Goal: Task Accomplishment & Management: Manage account settings

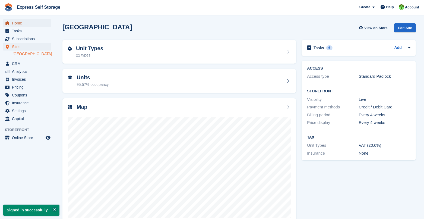
click at [21, 26] on span "Home" at bounding box center [28, 23] width 33 height 8
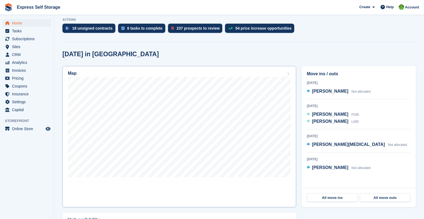
scroll to position [112, 0]
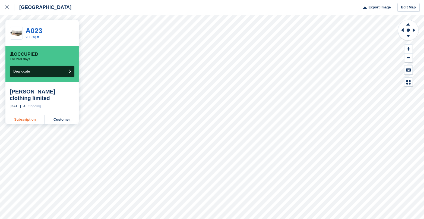
click at [23, 115] on link "Subscription" at bounding box center [24, 119] width 39 height 9
click at [37, 115] on link "Subscription" at bounding box center [24, 119] width 39 height 9
click at [31, 115] on link "Subscription" at bounding box center [24, 119] width 39 height 9
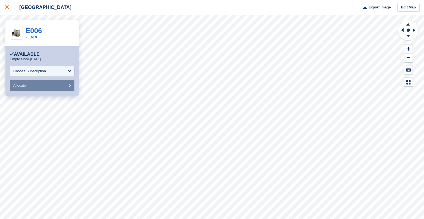
click at [7, 8] on icon at bounding box center [6, 6] width 3 height 3
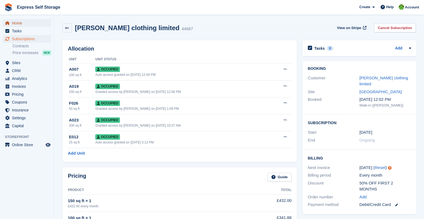
click at [34, 24] on span "Home" at bounding box center [28, 23] width 33 height 8
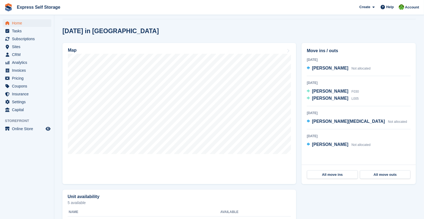
scroll to position [140, 0]
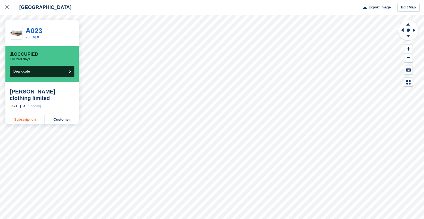
click at [25, 115] on link "Subscription" at bounding box center [24, 119] width 39 height 9
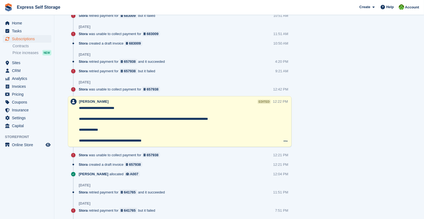
scroll to position [601, 0]
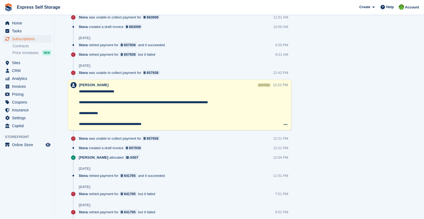
click at [133, 100] on textarea "**********" at bounding box center [175, 108] width 193 height 38
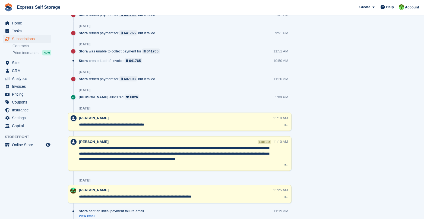
scroll to position [783, 0]
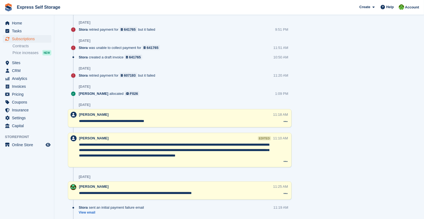
click at [140, 118] on textarea "**********" at bounding box center [176, 120] width 194 height 5
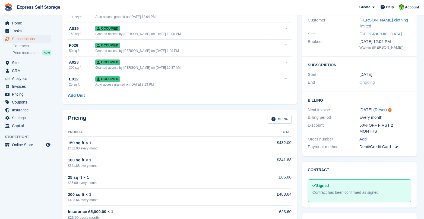
scroll to position [0, 0]
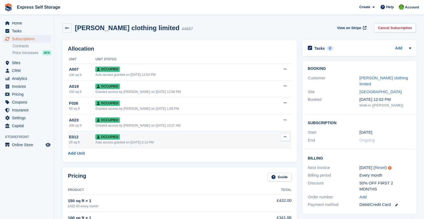
click at [141, 133] on td "Occupied Auto access granted on 10th Jun, 3:13 PM" at bounding box center [181, 139] width 173 height 17
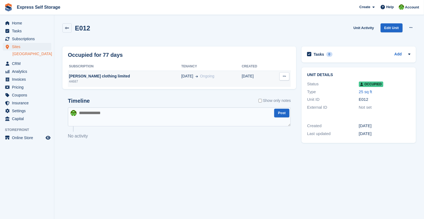
click at [139, 77] on div "Braggs clothing limited" at bounding box center [124, 76] width 113 height 6
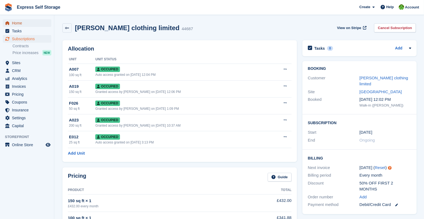
click at [22, 23] on span "Home" at bounding box center [28, 23] width 33 height 8
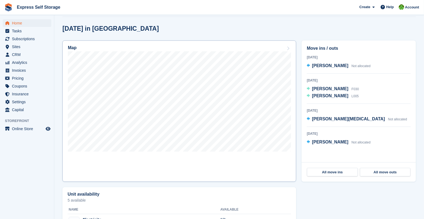
scroll to position [136, 0]
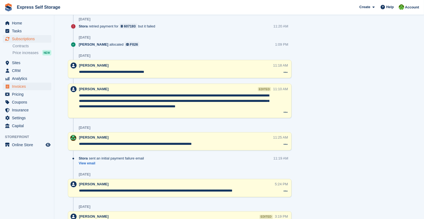
scroll to position [977, 0]
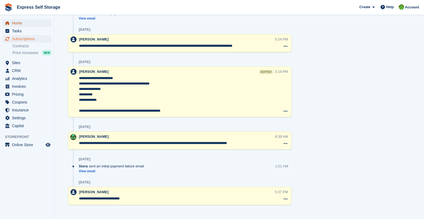
click at [14, 23] on span "Home" at bounding box center [28, 23] width 33 height 8
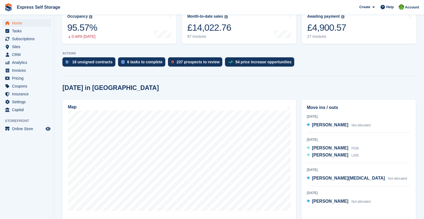
scroll to position [122, 0]
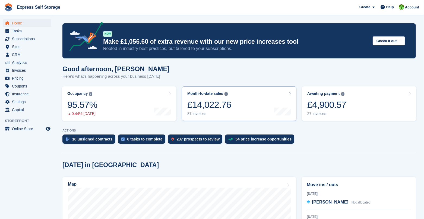
click at [245, 111] on link "Month-to-date sales The sum of all finalised invoices generated this month to d…" at bounding box center [239, 103] width 114 height 34
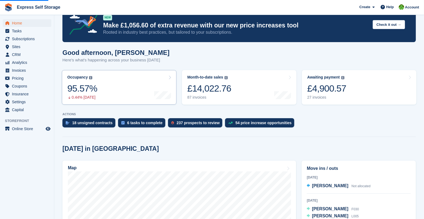
scroll to position [17, 0]
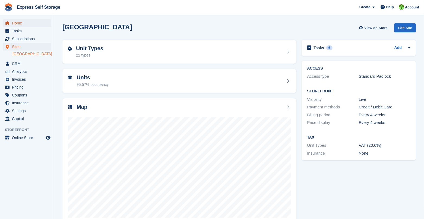
click at [29, 23] on span "Home" at bounding box center [28, 23] width 33 height 8
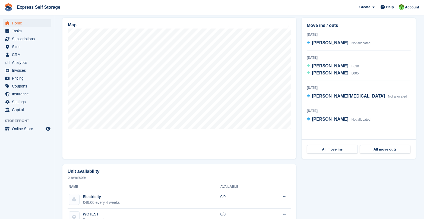
scroll to position [160, 0]
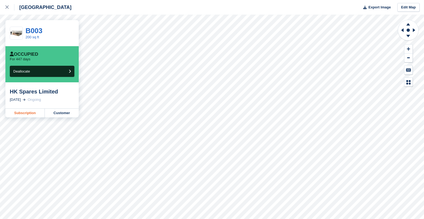
click at [38, 114] on link "Subscription" at bounding box center [24, 113] width 39 height 9
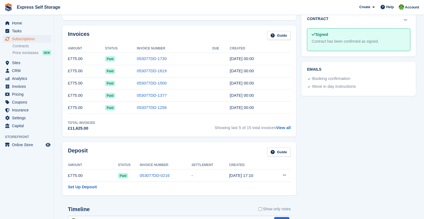
scroll to position [199, 0]
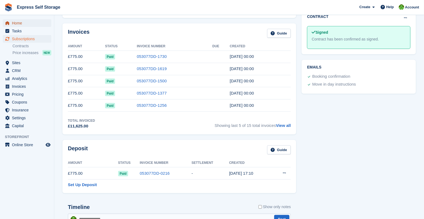
click at [36, 23] on span "Home" at bounding box center [28, 23] width 33 height 8
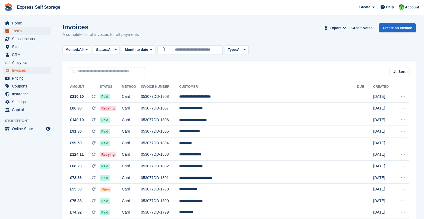
click at [25, 28] on span "Tasks" at bounding box center [28, 31] width 33 height 8
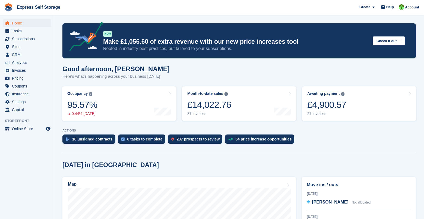
scroll to position [136, 0]
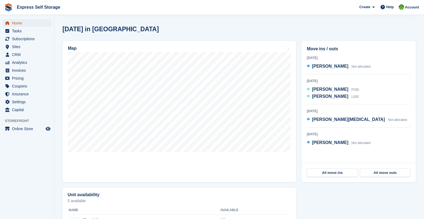
click at [38, 24] on span "Home" at bounding box center [28, 23] width 33 height 8
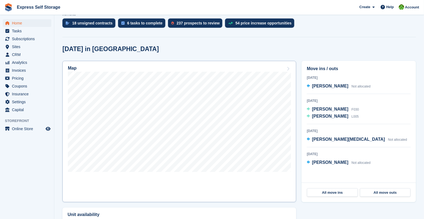
scroll to position [118, 0]
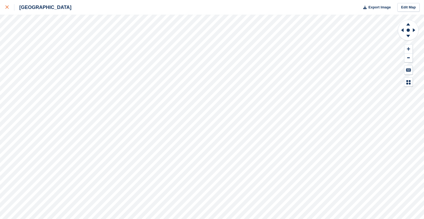
click at [12, 11] on link at bounding box center [7, 7] width 14 height 15
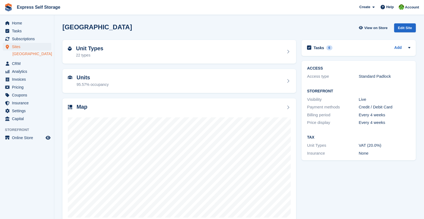
scroll to position [12, 0]
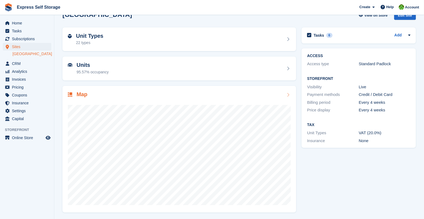
click at [218, 87] on div "Map" at bounding box center [179, 149] width 234 height 126
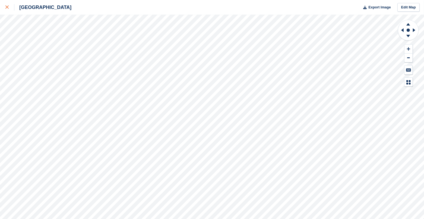
click at [6, 8] on icon at bounding box center [6, 6] width 3 height 3
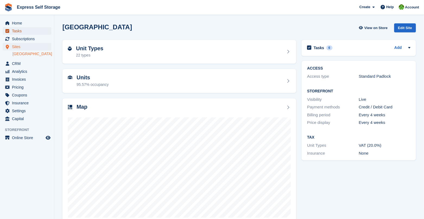
click at [27, 27] on span "Tasks" at bounding box center [28, 31] width 33 height 8
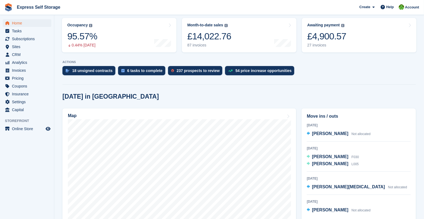
scroll to position [78, 0]
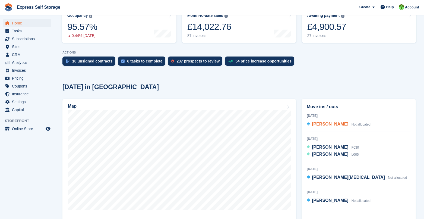
click at [318, 123] on span "[PERSON_NAME]" at bounding box center [330, 124] width 36 height 5
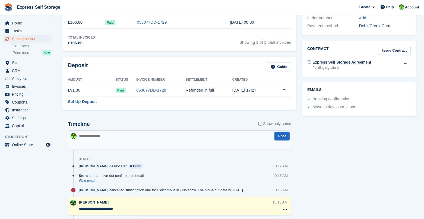
scroll to position [176, 0]
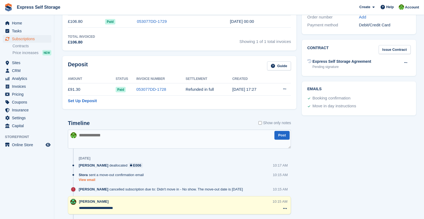
click at [88, 177] on link "View email" at bounding box center [113, 179] width 68 height 5
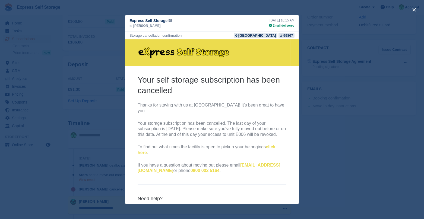
scroll to position [0, 0]
click at [247, 125] on p "Your storage subscription has been cancelled. The last day of your subscription…" at bounding box center [211, 128] width 149 height 17
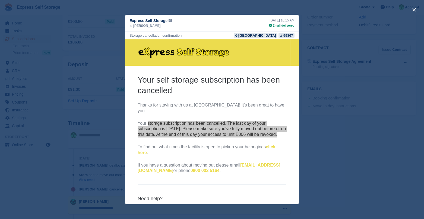
click at [107, 107] on div "close" at bounding box center [212, 109] width 424 height 219
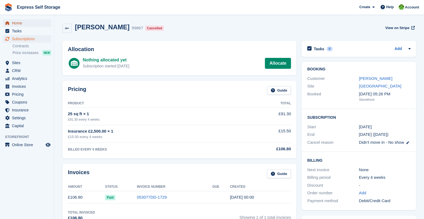
click at [27, 22] on span "Home" at bounding box center [28, 23] width 33 height 8
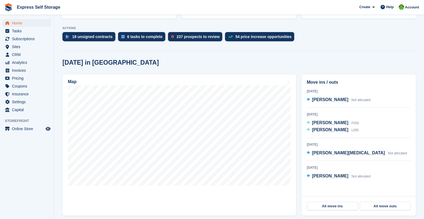
scroll to position [104, 0]
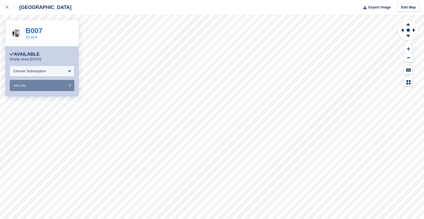
click at [7, 7] on icon at bounding box center [6, 6] width 3 height 3
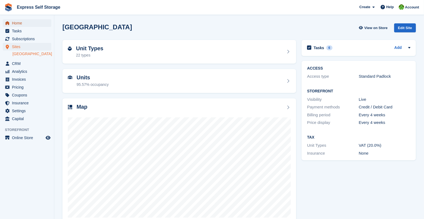
click at [24, 23] on span "Home" at bounding box center [28, 23] width 33 height 8
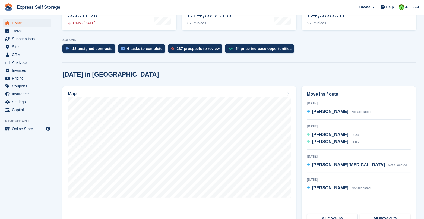
scroll to position [97, 0]
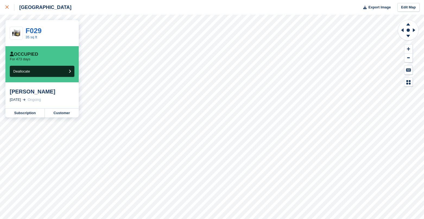
click at [2, 3] on link at bounding box center [7, 7] width 14 height 15
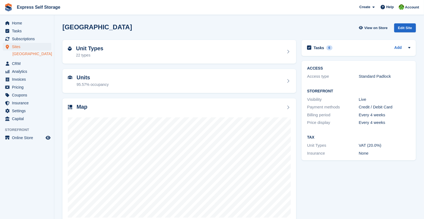
click at [27, 52] on link "[GEOGRAPHIC_DATA]" at bounding box center [31, 53] width 39 height 5
click at [29, 37] on span "Subscriptions" at bounding box center [28, 39] width 33 height 8
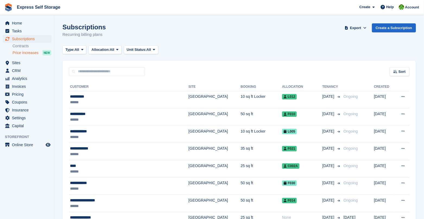
click at [34, 50] on span "Price increases" at bounding box center [25, 52] width 26 height 5
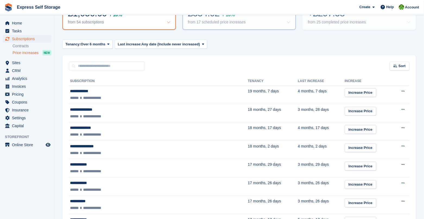
scroll to position [87, 0]
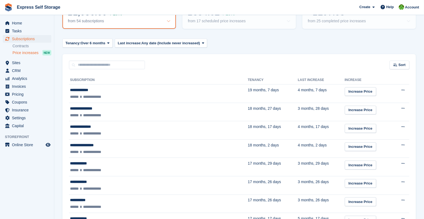
click at [128, 19] on div "from 54 subscriptions" at bounding box center [119, 21] width 103 height 5
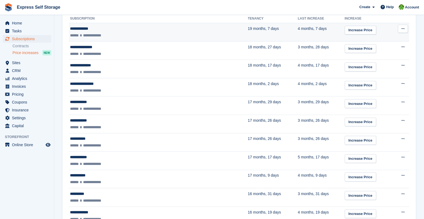
scroll to position [0, 0]
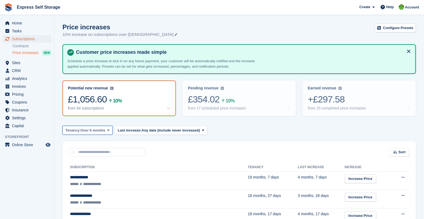
click at [90, 130] on span "Over 6 months" at bounding box center [93, 130] width 25 height 5
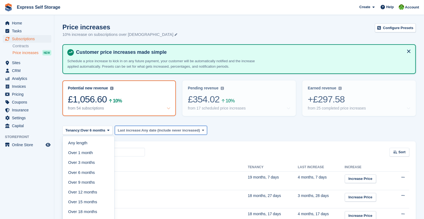
click at [164, 132] on span "Any date (Include never increased)" at bounding box center [170, 130] width 58 height 5
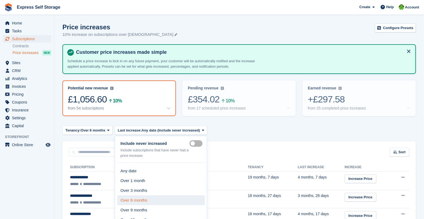
click at [167, 201] on link "Over 6 months" at bounding box center [160, 200] width 87 height 10
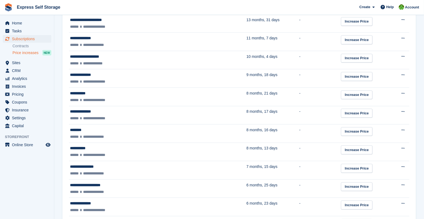
scroll to position [271, 0]
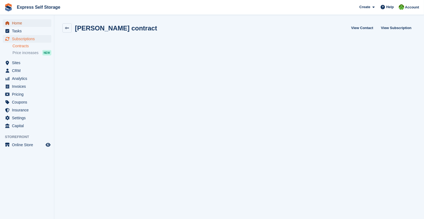
click at [24, 23] on span "Home" at bounding box center [28, 23] width 33 height 8
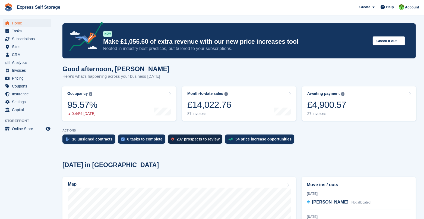
scroll to position [26, 0]
